Goal: Check status: Check status

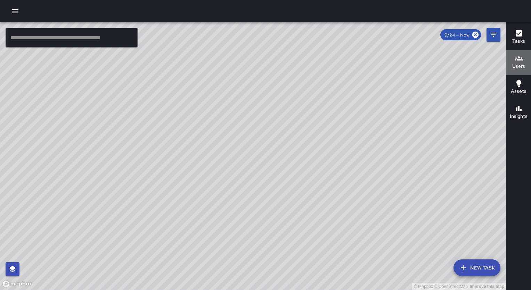
click at [523, 61] on div "Users" at bounding box center [519, 62] width 13 height 16
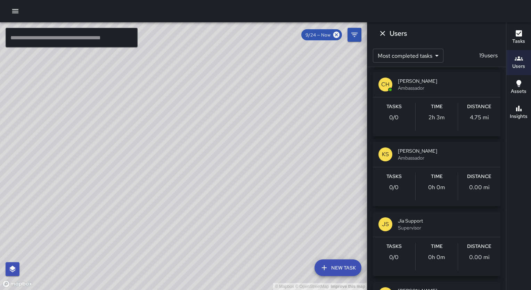
scroll to position [784, 0]
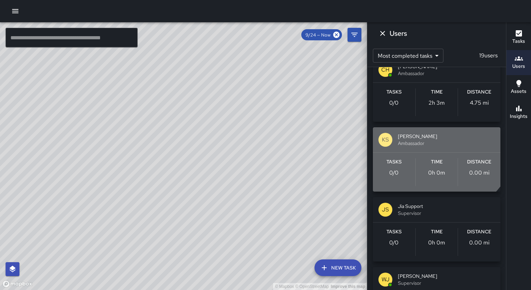
click at [434, 134] on span "[PERSON_NAME]" at bounding box center [446, 136] width 97 height 7
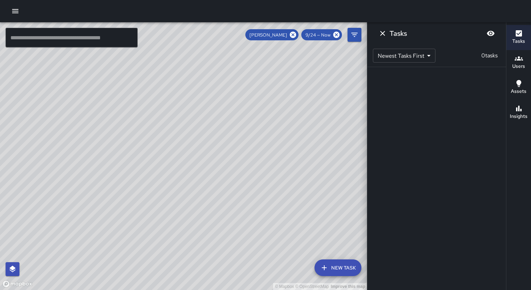
scroll to position [0, 0]
click at [327, 36] on span "9/24 — Now" at bounding box center [318, 35] width 33 height 6
click at [321, 32] on span "9/24 — Now" at bounding box center [318, 35] width 33 height 6
click at [318, 34] on span "9/24 — Now" at bounding box center [318, 35] width 33 height 6
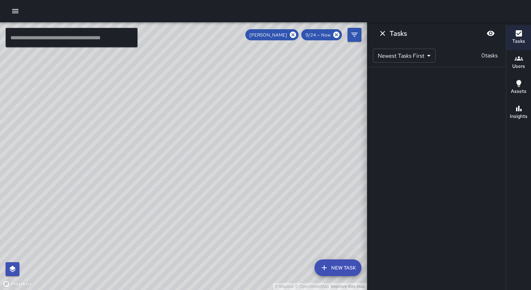
click at [318, 34] on span "9/24 — Now" at bounding box center [318, 35] width 33 height 6
click at [384, 33] on icon "Dismiss" at bounding box center [383, 33] width 8 height 8
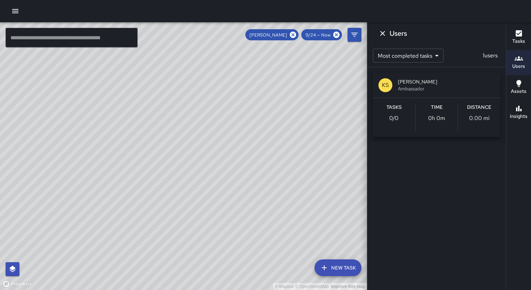
click at [322, 33] on span "9/24 — Now" at bounding box center [318, 35] width 33 height 6
click at [380, 30] on icon "Dismiss" at bounding box center [383, 33] width 8 height 8
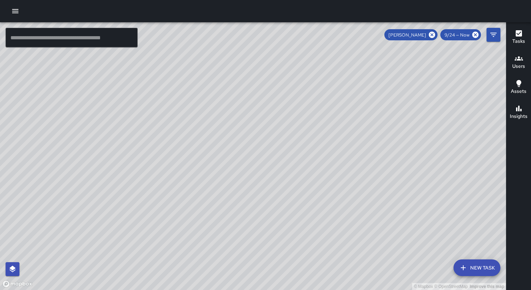
click at [451, 38] on div "9/24 — Now" at bounding box center [461, 34] width 41 height 11
click at [495, 35] on icon "Filters" at bounding box center [494, 35] width 8 height 8
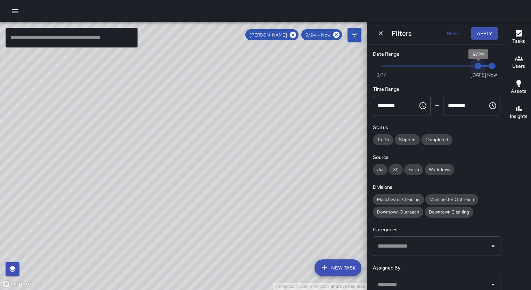
type input "*"
drag, startPoint x: 474, startPoint y: 64, endPoint x: 457, endPoint y: 67, distance: 17.8
click at [461, 67] on span "9/23" at bounding box center [464, 66] width 7 height 7
click at [287, 249] on div "© Mapbox © OpenStreetMap Improve this map" at bounding box center [183, 156] width 367 height 268
click at [379, 31] on icon "Dismiss" at bounding box center [381, 33] width 7 height 7
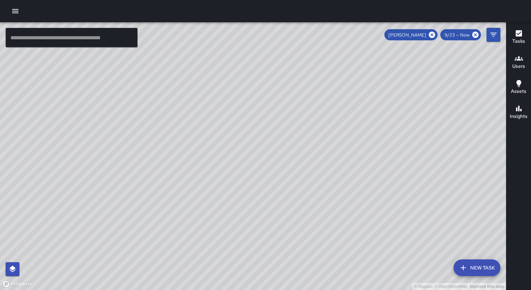
click at [416, 37] on span "[PERSON_NAME]" at bounding box center [408, 35] width 46 height 6
drag, startPoint x: 416, startPoint y: 37, endPoint x: 415, endPoint y: 32, distance: 4.6
click at [415, 32] on span "[PERSON_NAME]" at bounding box center [408, 35] width 46 height 6
drag, startPoint x: 415, startPoint y: 32, endPoint x: 333, endPoint y: 182, distance: 170.2
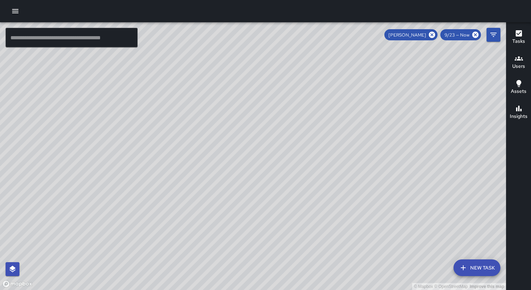
click at [333, 182] on div "© Mapbox © OpenStreetMap Improve this map ​ New Task [PERSON_NAME] 9/23 — Now M…" at bounding box center [253, 156] width 506 height 268
drag, startPoint x: 391, startPoint y: 212, endPoint x: 317, endPoint y: 128, distance: 111.6
click at [325, 142] on div "© Mapbox © OpenStreetMap Improve this map" at bounding box center [253, 156] width 506 height 268
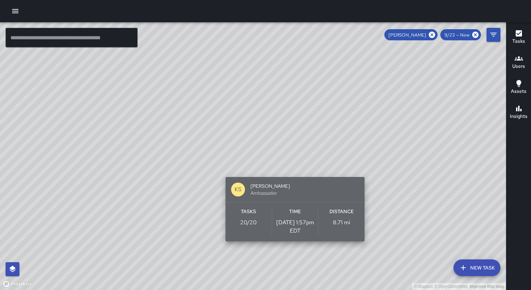
click at [288, 188] on span "[PERSON_NAME]" at bounding box center [305, 186] width 109 height 7
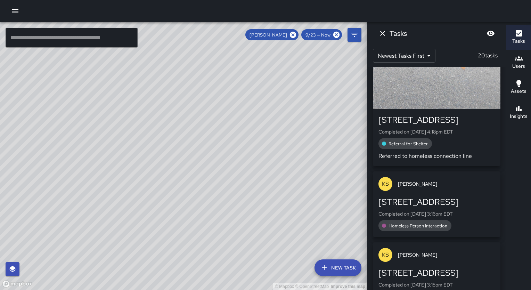
scroll to position [7, 0]
